Goal: Transaction & Acquisition: Book appointment/travel/reservation

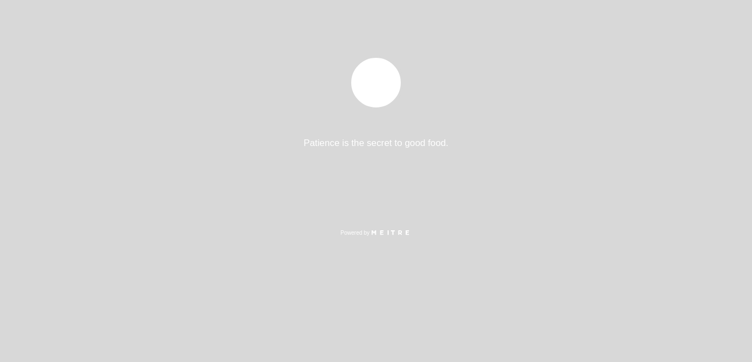
select select "es"
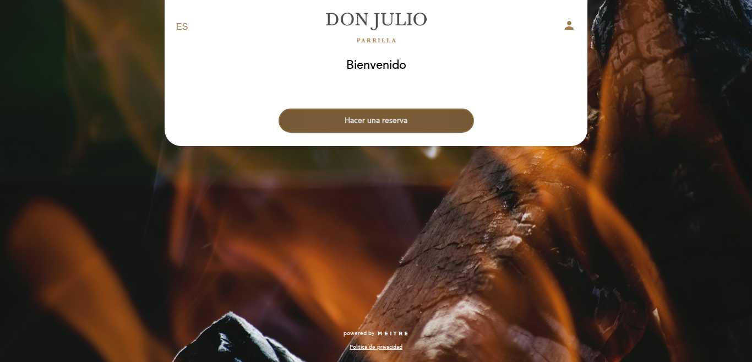
click at [396, 116] on button "Hacer una reserva" at bounding box center [375, 120] width 195 height 24
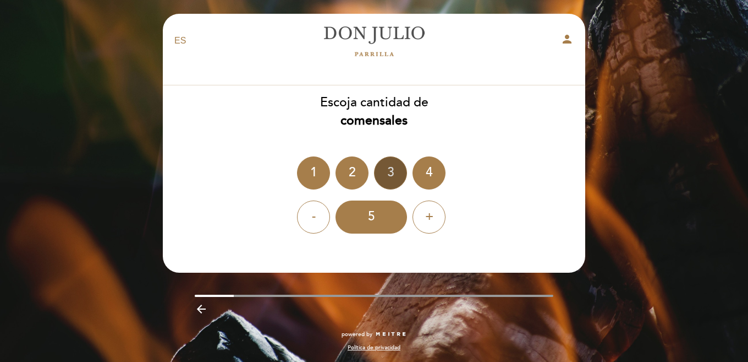
click at [389, 174] on div "3" at bounding box center [390, 172] width 33 height 33
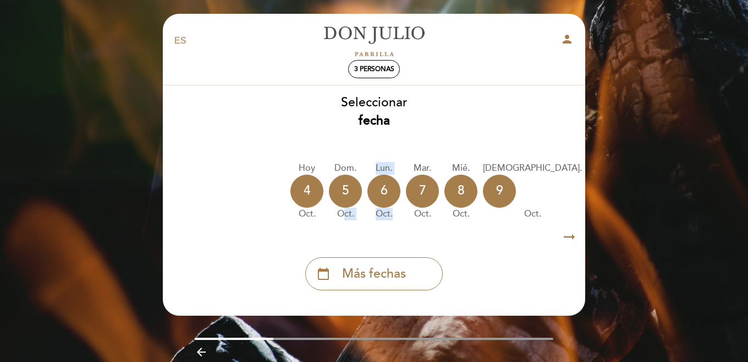
drag, startPoint x: 345, startPoint y: 225, endPoint x: 401, endPoint y: 225, distance: 56.1
click at [401, 225] on div "Hoy 4 oct. dom. 5 oct. lun. 6 oct. mar. 7 oct. mié. 8 oct. jue. 9 oct. vie. 10 …" at bounding box center [374, 190] width 424 height 69
click at [566, 234] on icon "arrow_right_alt" at bounding box center [569, 237] width 17 height 24
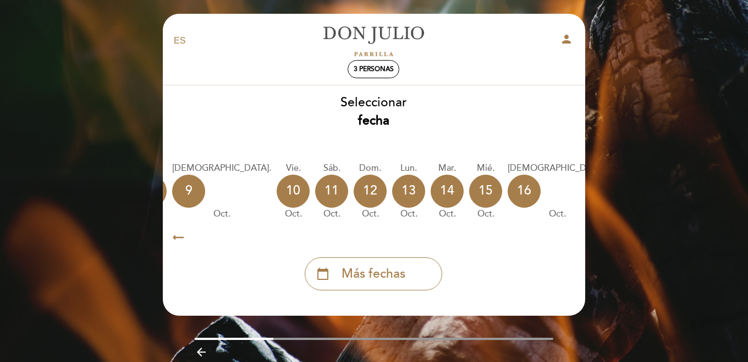
scroll to position [0, 321]
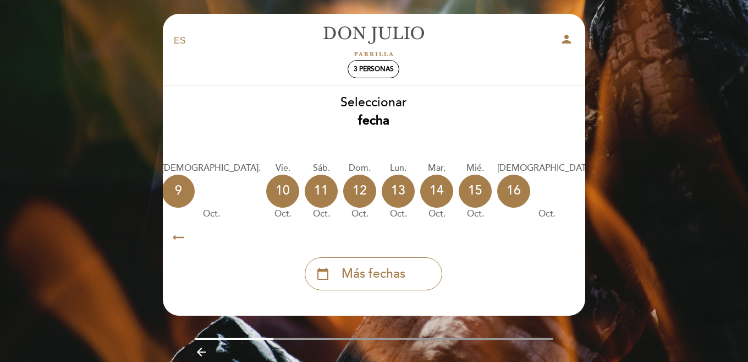
click at [566, 234] on icon "arrow_right_alt" at bounding box center [569, 237] width 17 height 24
click at [679, 179] on div "calendar_today" at bounding box center [695, 190] width 33 height 33
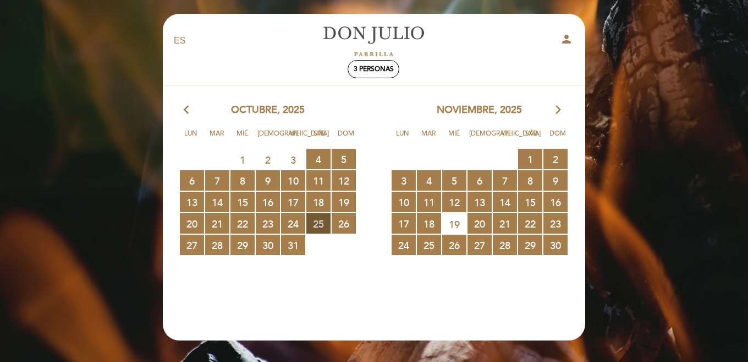
click at [324, 223] on span "25 RESERVAS DISPONIBLES" at bounding box center [319, 223] width 24 height 20
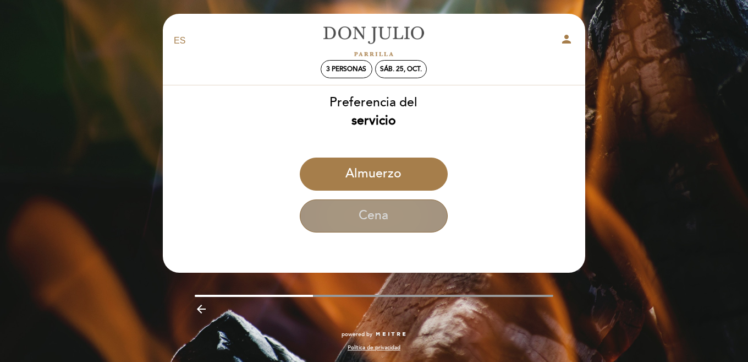
click at [367, 215] on button "Cena" at bounding box center [374, 215] width 148 height 33
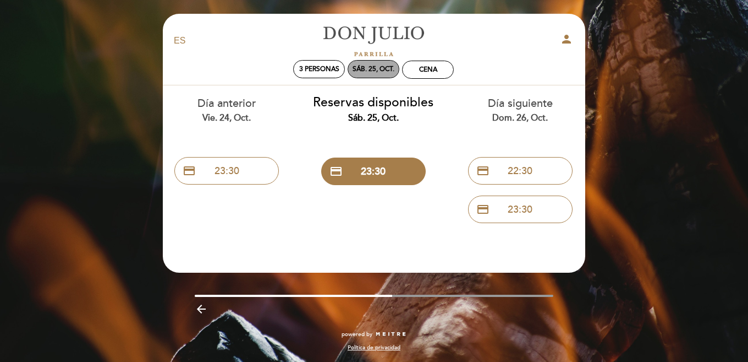
click at [376, 70] on div "sáb. 25, oct." at bounding box center [374, 69] width 42 height 8
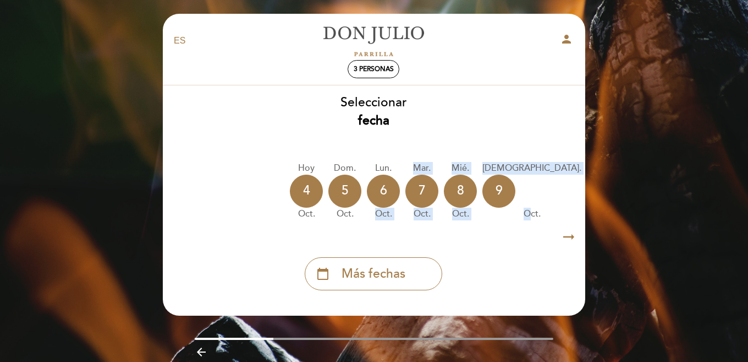
drag, startPoint x: 367, startPoint y: 225, endPoint x: 550, endPoint y: 231, distance: 183.9
click at [504, 226] on div "Hoy 4 oct. dom. 5 oct. lun. 6 oct. mar. 7 oct. mié. 8 oct. jue. 9 oct. vie. 10 …" at bounding box center [374, 190] width 424 height 69
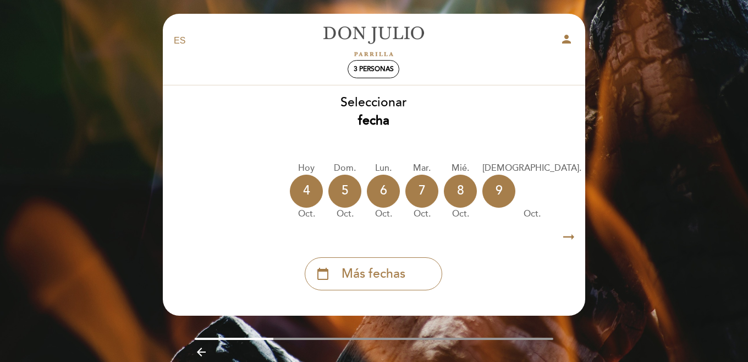
click at [584, 241] on div "arrow_right_alt arrow_right_alt" at bounding box center [374, 237] width 424 height 24
click at [567, 239] on icon "arrow_right_alt" at bounding box center [569, 237] width 17 height 24
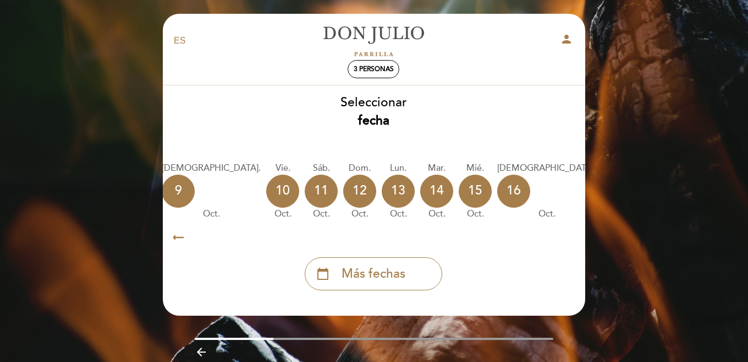
click at [689, 187] on icon "calendar_today" at bounding box center [695, 190] width 13 height 19
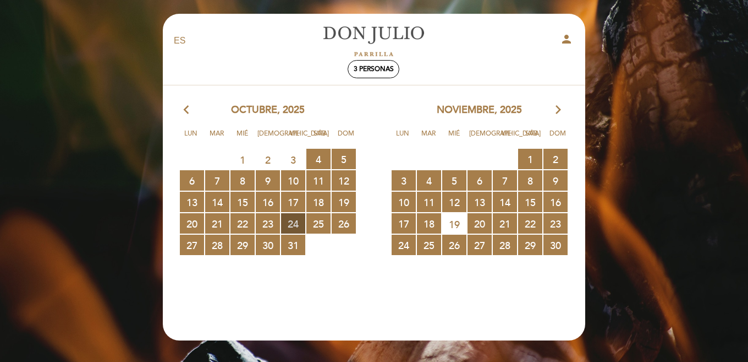
click at [292, 220] on span "24 RESERVAS DISPONIBLES" at bounding box center [293, 223] width 24 height 20
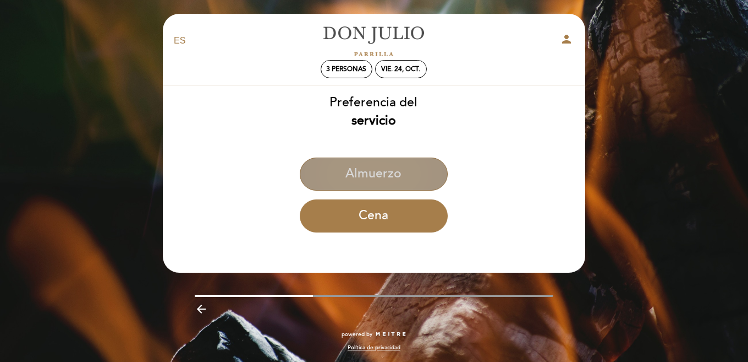
click at [393, 175] on button "Almuerzo" at bounding box center [374, 173] width 148 height 33
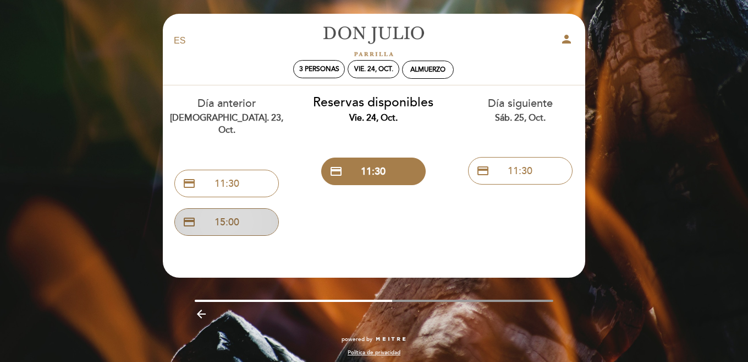
click at [268, 208] on button "credit_card 15:00" at bounding box center [226, 222] width 105 height 28
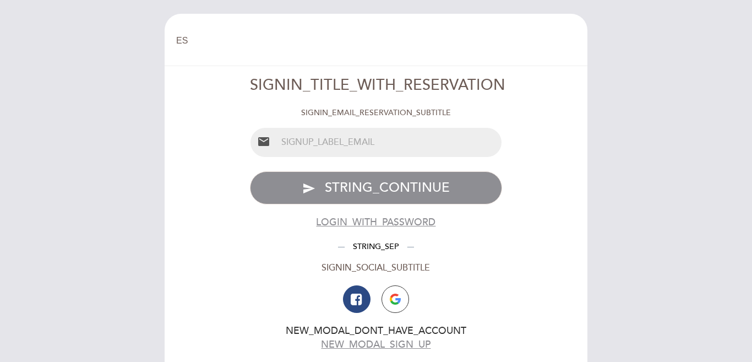
select select "es"
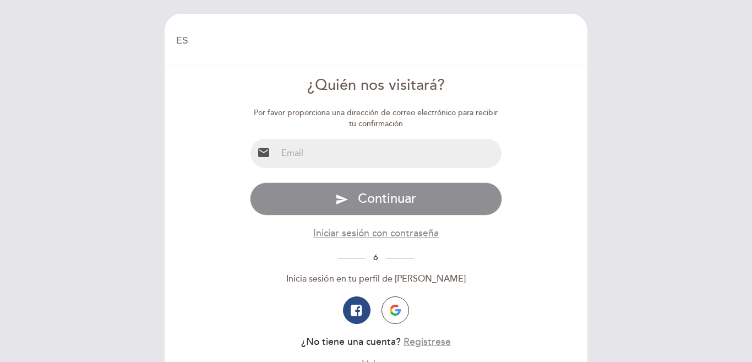
click at [534, 233] on form "¿Quién nos visitará? Por favor proporciona una dirección de correo electrónico …" at bounding box center [375, 223] width 407 height 296
